Goal: Task Accomplishment & Management: Manage account settings

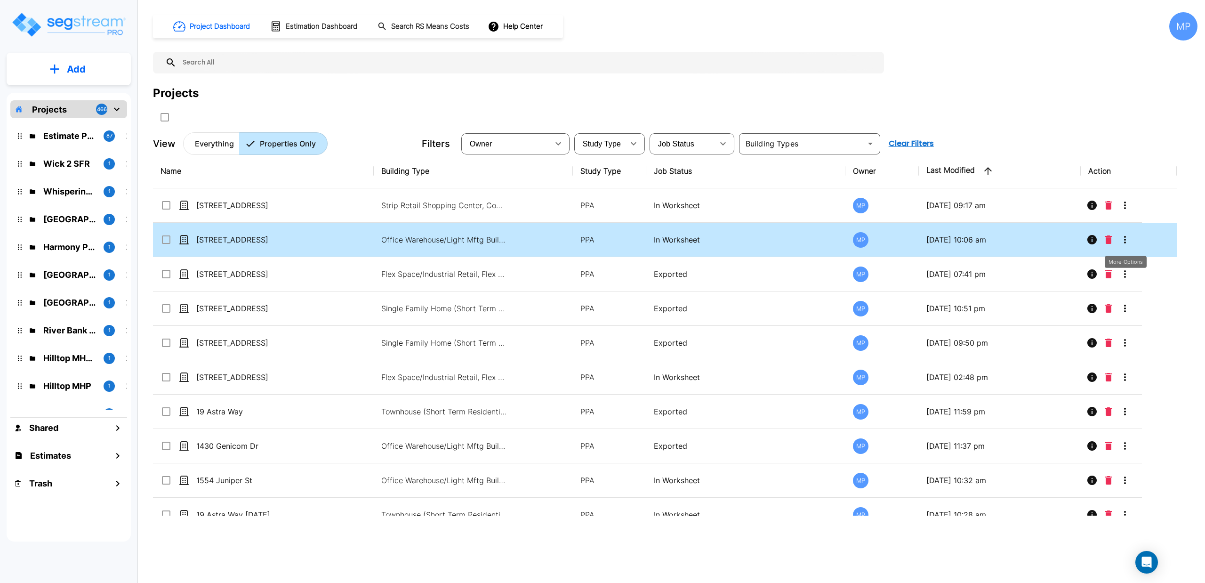
click at [1123, 243] on icon "More-Options" at bounding box center [1124, 239] width 11 height 11
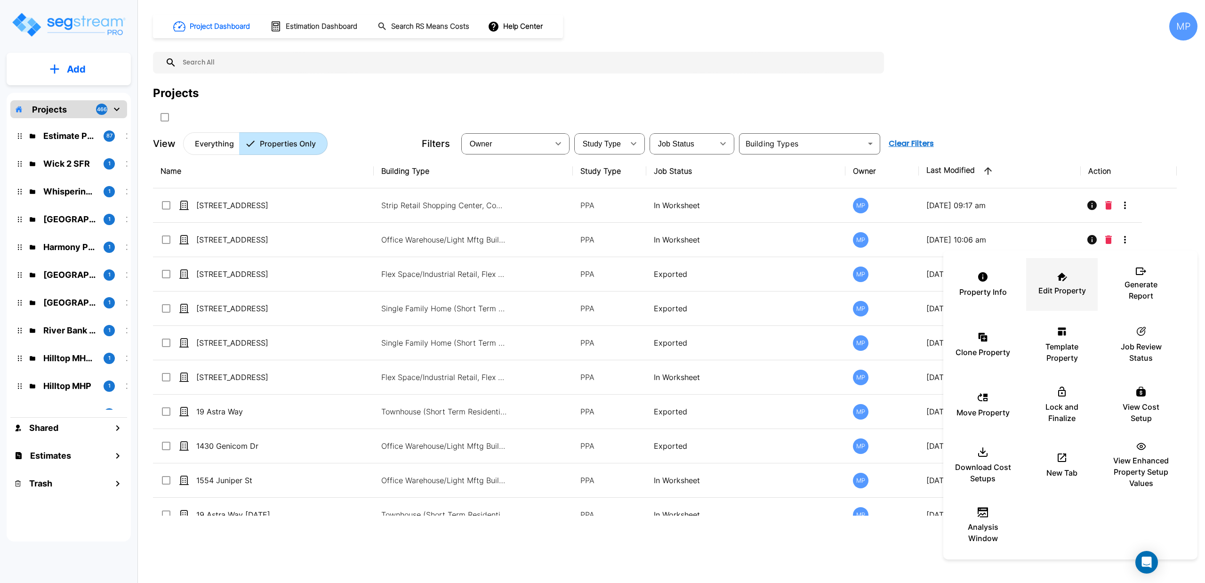
click at [1065, 283] on div "Edit Property" at bounding box center [1062, 284] width 56 height 47
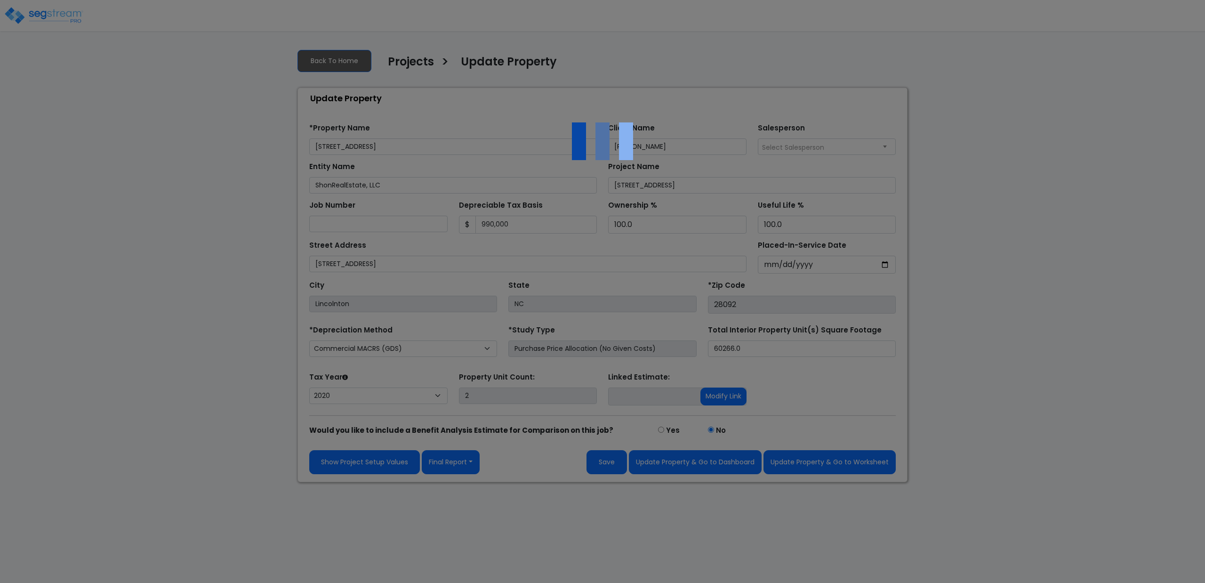
select select "2020"
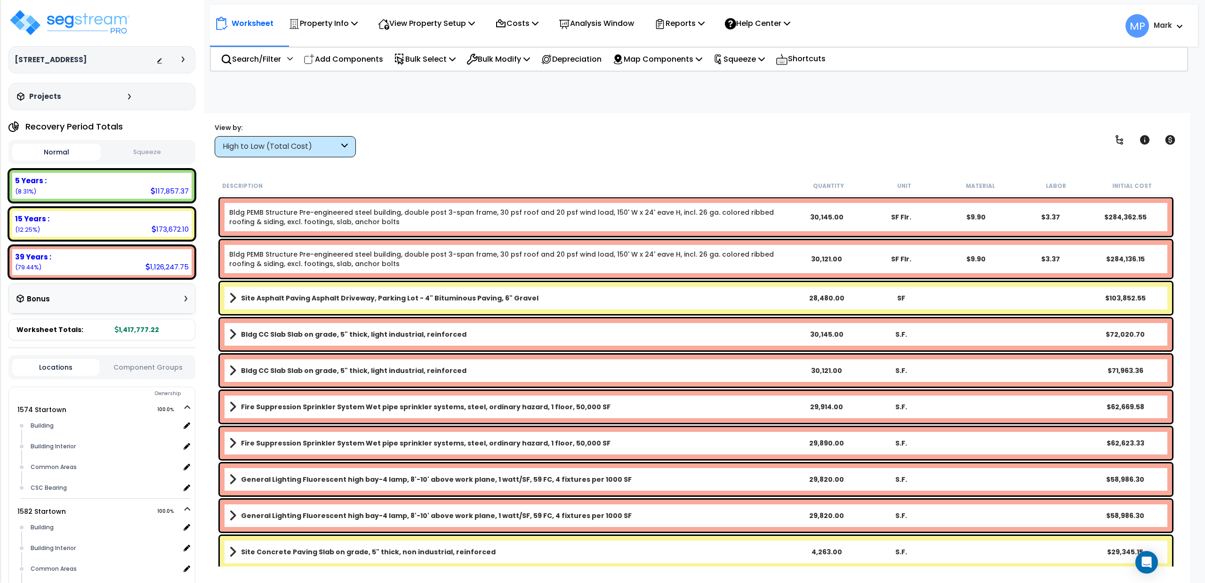
click at [342, 146] on icon at bounding box center [344, 146] width 7 height 11
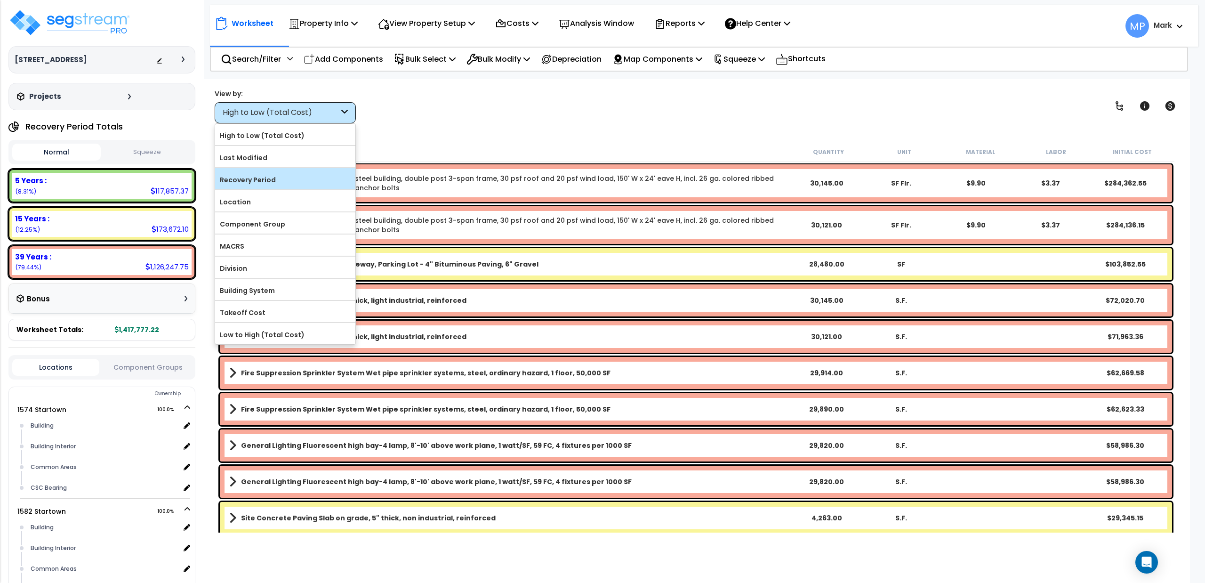
click at [261, 183] on label "Recovery Period" at bounding box center [285, 180] width 140 height 14
click at [0, 0] on input "Recovery Period" at bounding box center [0, 0] width 0 height 0
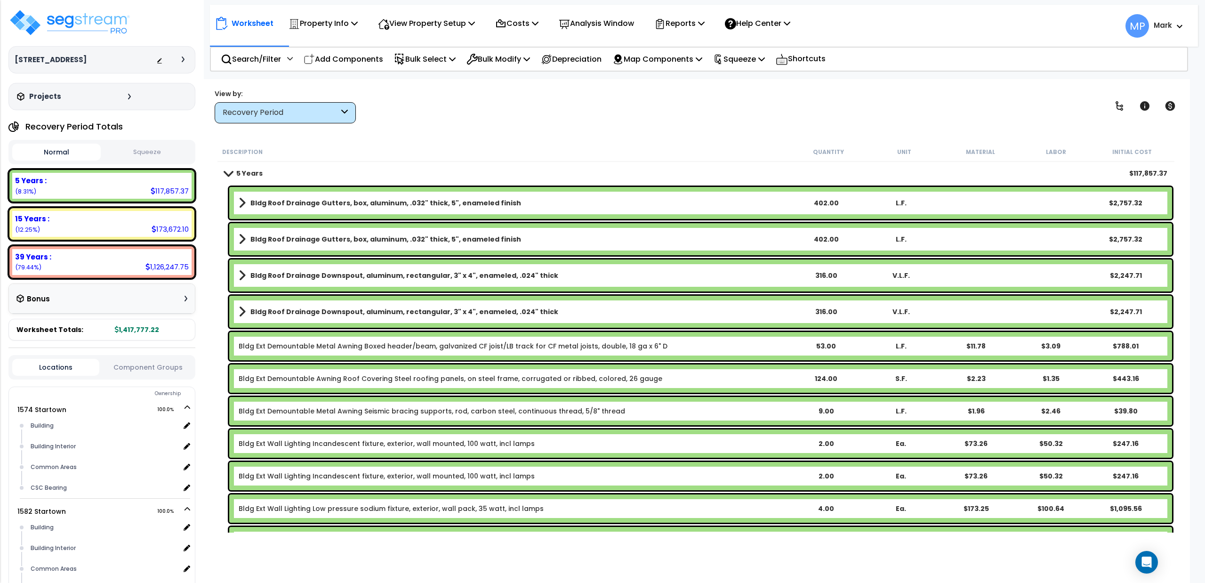
click at [229, 174] on span at bounding box center [228, 172] width 13 height 7
